Goal: Information Seeking & Learning: Learn about a topic

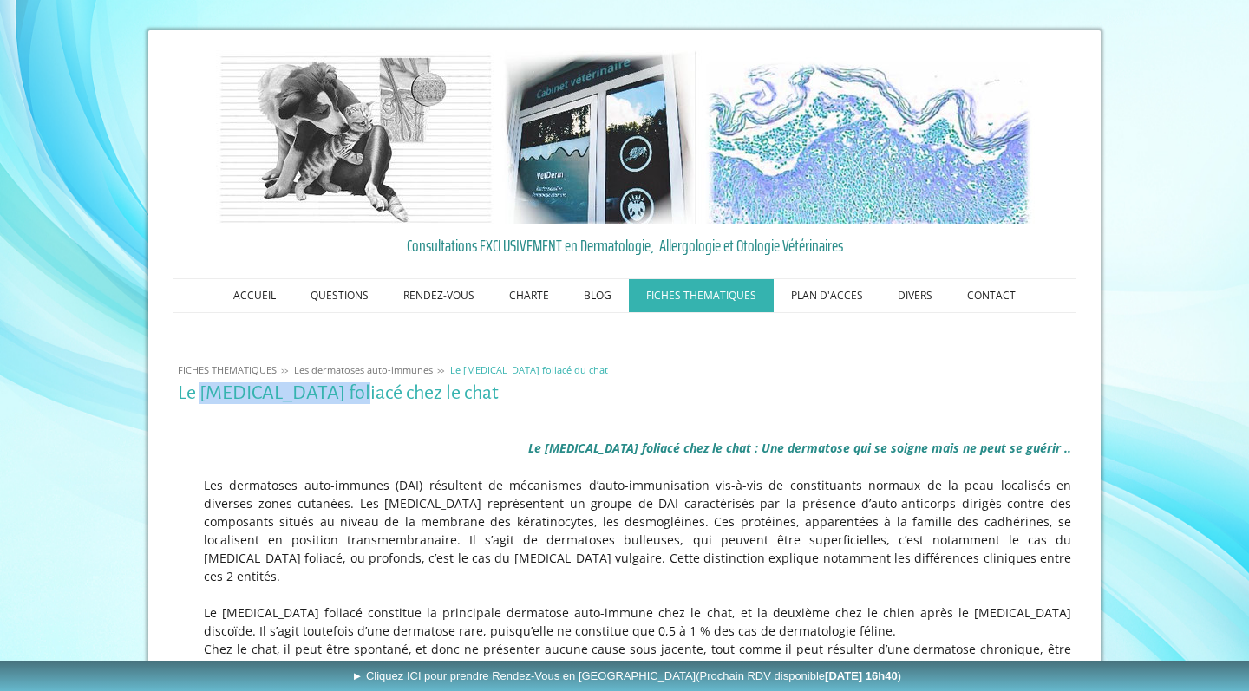
drag, startPoint x: 349, startPoint y: 397, endPoint x: 199, endPoint y: 396, distance: 150.1
click at [199, 396] on h1 "Le [MEDICAL_DATA] foliacé chez le chat" at bounding box center [625, 394] width 894 height 22
copy h1 "[MEDICAL_DATA] foliacé"
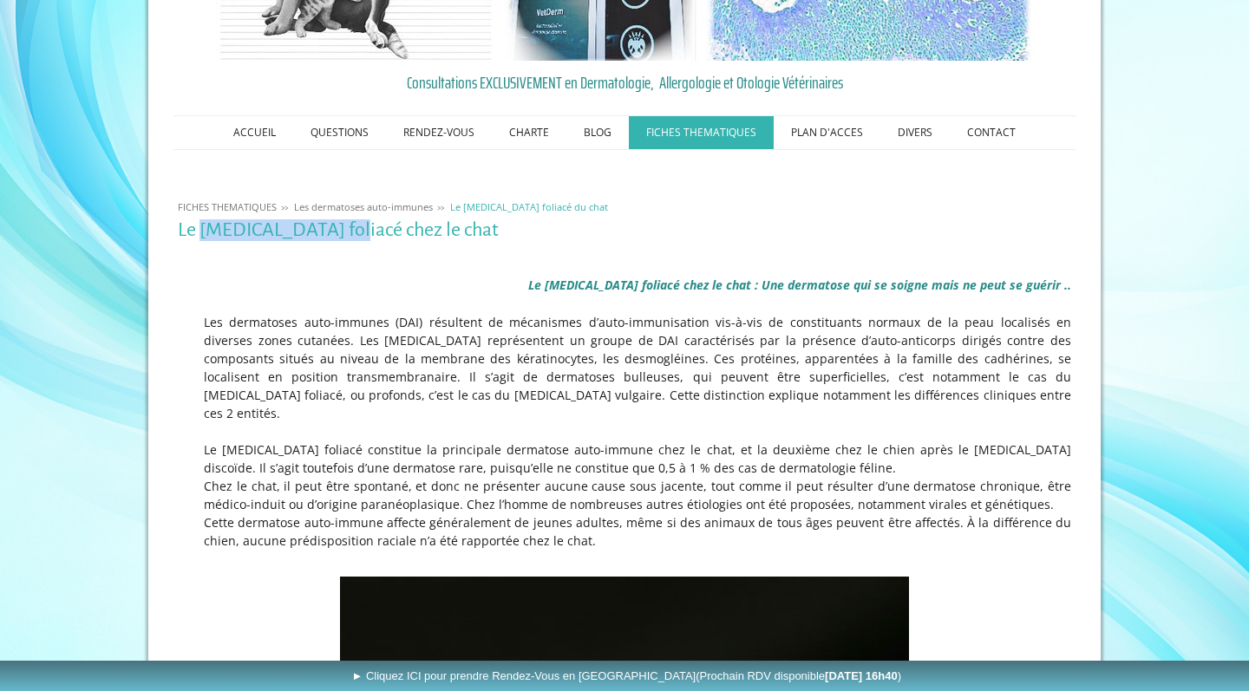
scroll to position [162, 0]
drag, startPoint x: 344, startPoint y: 230, endPoint x: 198, endPoint y: 233, distance: 146.7
click at [198, 233] on h1 "Le [MEDICAL_DATA] foliacé chez le chat" at bounding box center [625, 231] width 894 height 22
copy h1 "[MEDICAL_DATA] foliacé"
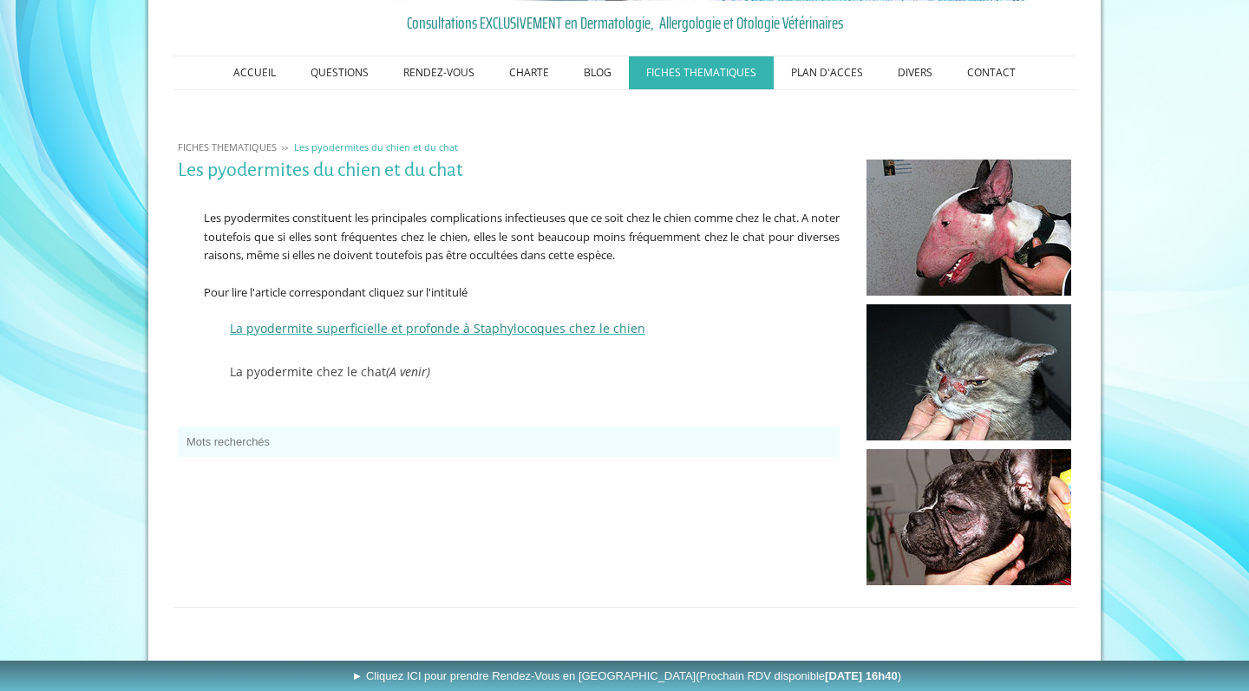
scroll to position [229, 0]
